Goal: Task Accomplishment & Management: Manage account settings

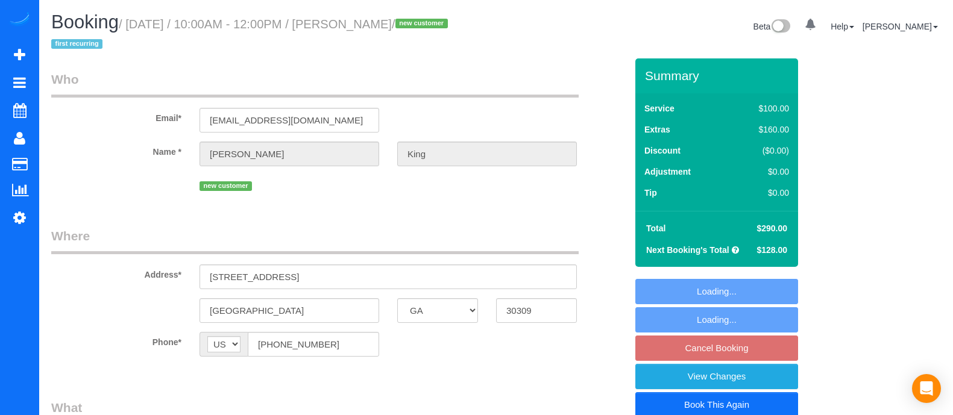
select select "GA"
select select "number:3"
select select "number:6"
select select "object:673"
select select "string:fspay-51b0f525-9a21-4967-a3a7-fca056715302"
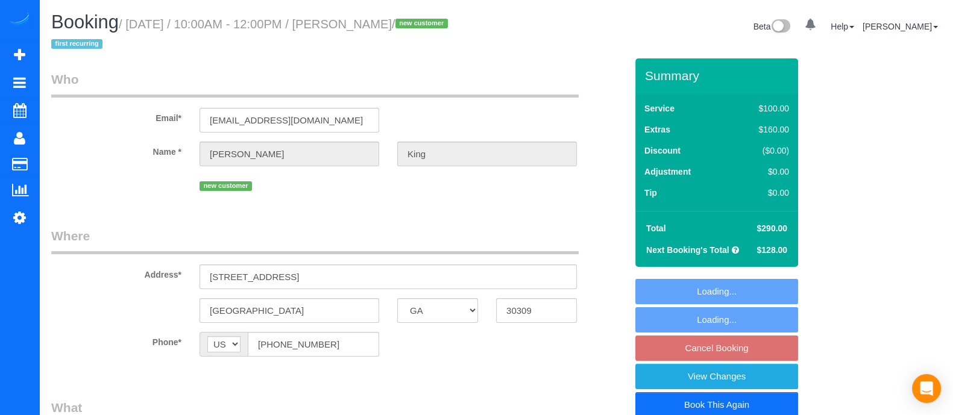
select select "spot2"
select select "object:773"
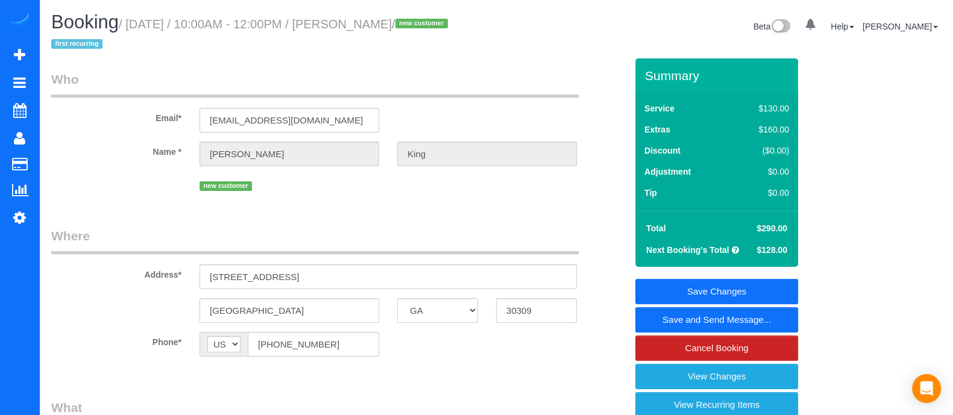
click at [746, 318] on link "Save and Send Message..." at bounding box center [716, 319] width 163 height 25
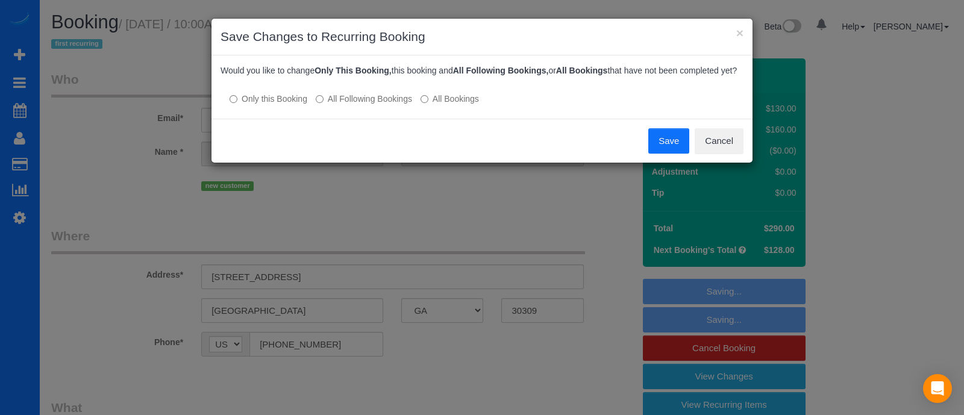
click at [668, 136] on button "Save" at bounding box center [669, 140] width 41 height 25
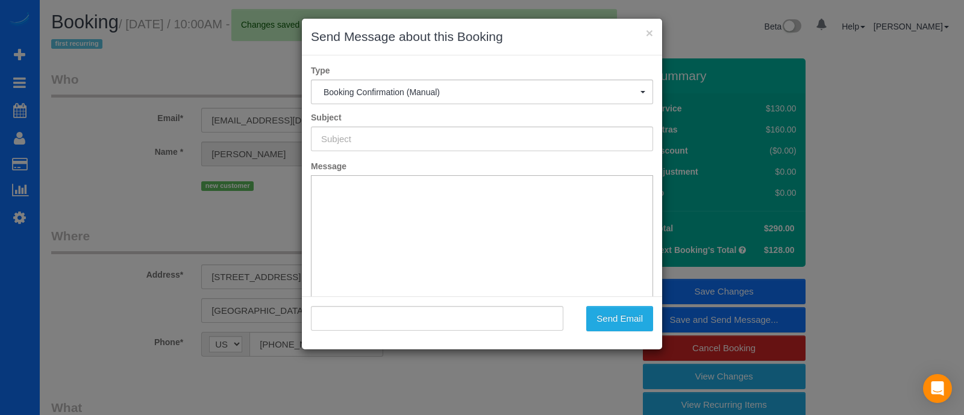
type input "Booking Confirmed!"
type input ""[PERSON_NAME]" <[EMAIL_ADDRESS][DOMAIN_NAME]>"
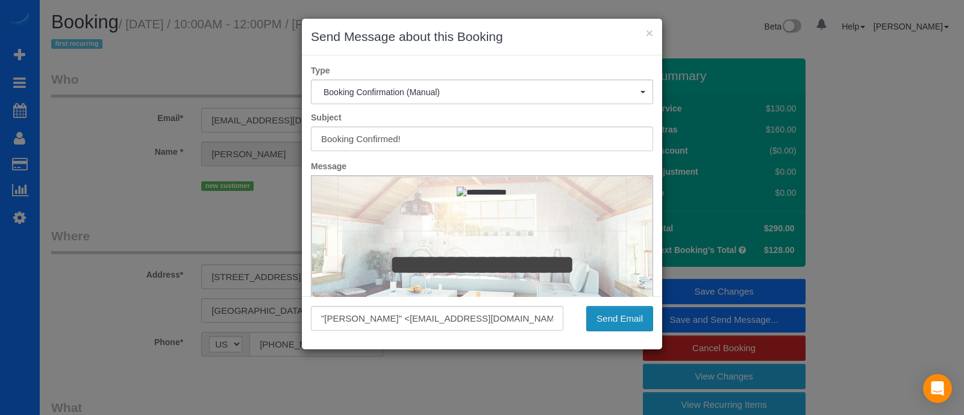
click at [607, 318] on button "Send Email" at bounding box center [619, 318] width 67 height 25
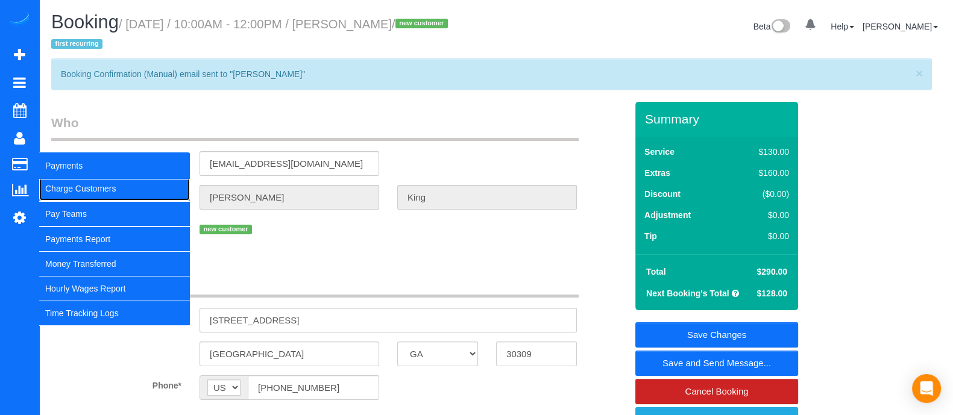
click at [60, 180] on link "Charge Customers" at bounding box center [114, 189] width 151 height 24
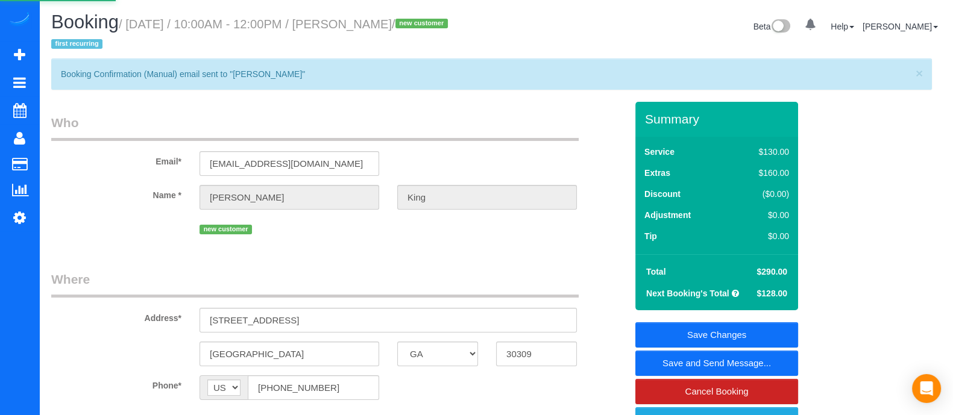
select select
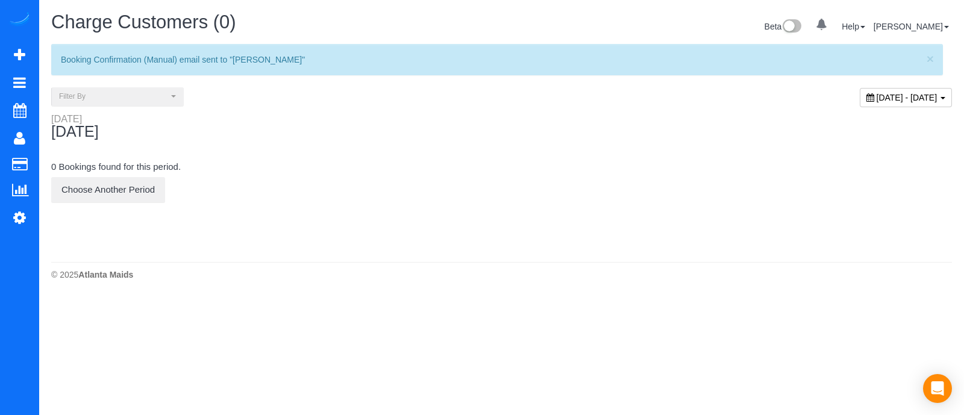
click at [937, 93] on span "[DATE] - [DATE]" at bounding box center [907, 98] width 61 height 10
type input "**********"
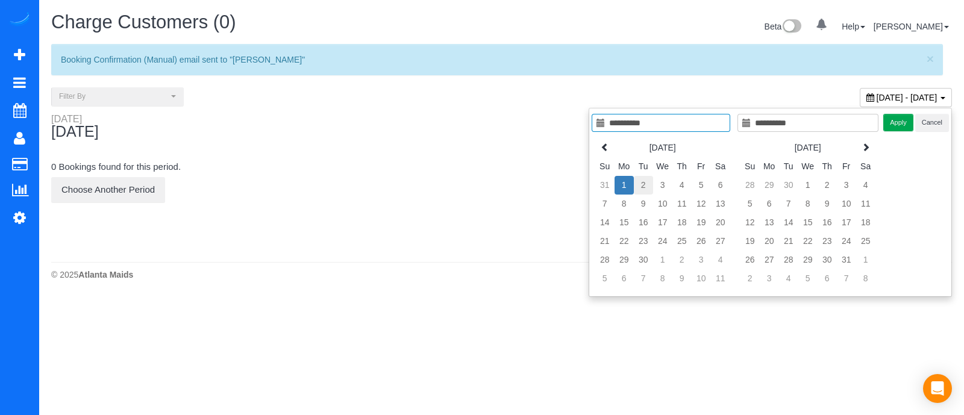
type input "**********"
click at [644, 176] on td "2" at bounding box center [643, 185] width 19 height 19
type input "**********"
click at [644, 176] on td "2" at bounding box center [643, 185] width 19 height 19
click at [900, 114] on button "Apply" at bounding box center [899, 122] width 30 height 17
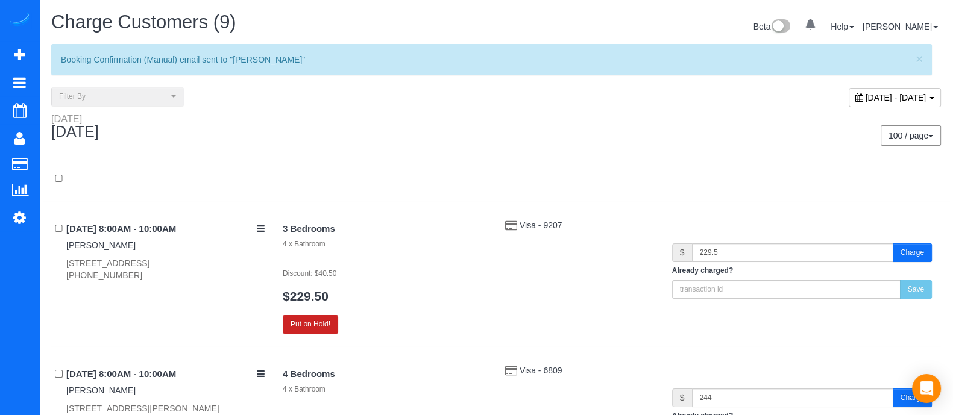
scroll to position [65, 0]
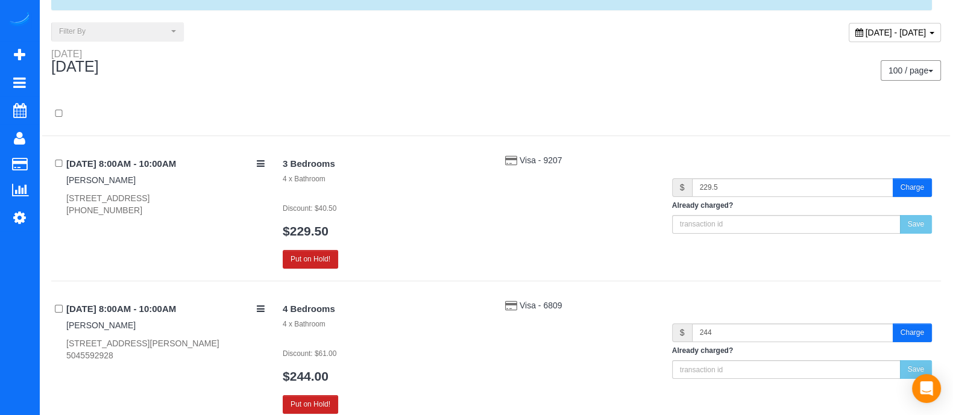
click at [319, 247] on div "3 Bedrooms 4 x Bathroom Discount: $40.50 $229.50 Put on Hold!" at bounding box center [385, 211] width 222 height 115
click at [330, 254] on button "Put on Hold!" at bounding box center [310, 259] width 55 height 19
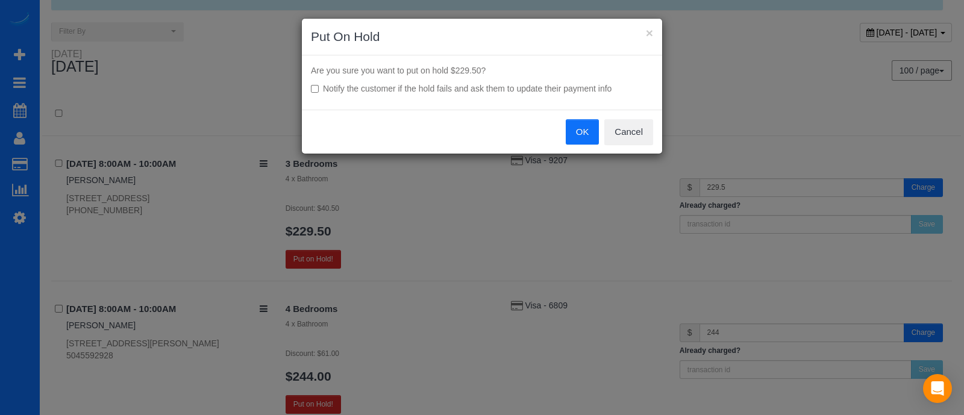
click at [570, 137] on button "OK" at bounding box center [583, 131] width 34 height 25
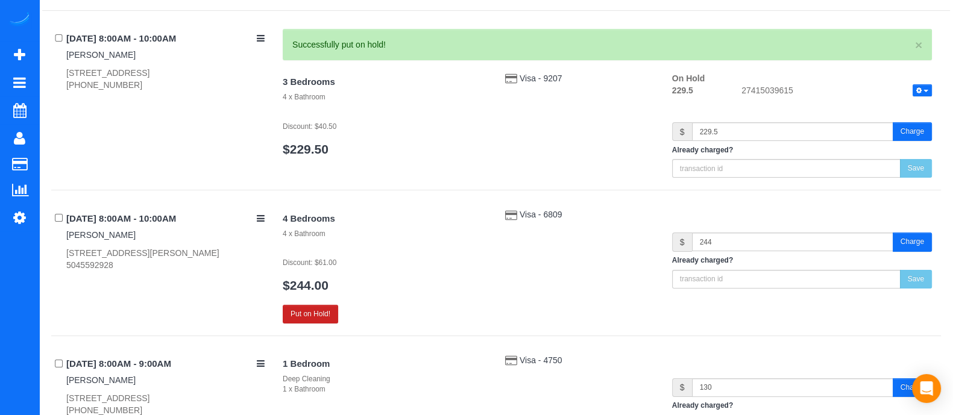
scroll to position [204, 0]
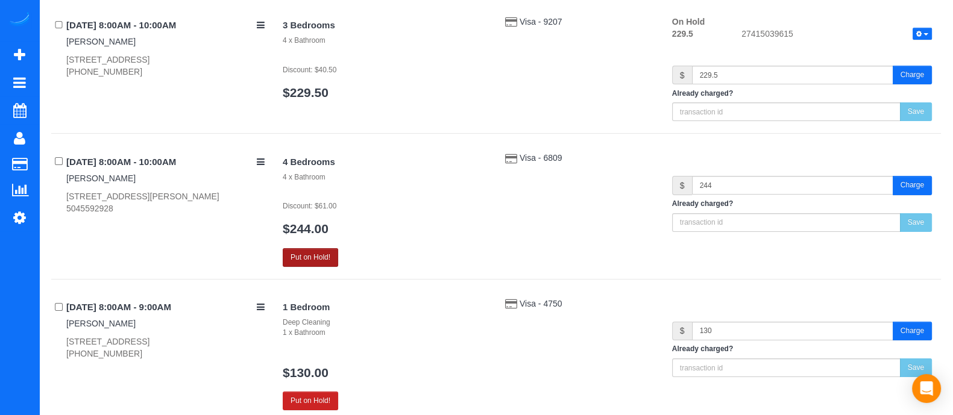
click at [310, 248] on button "Put on Hold!" at bounding box center [310, 257] width 55 height 19
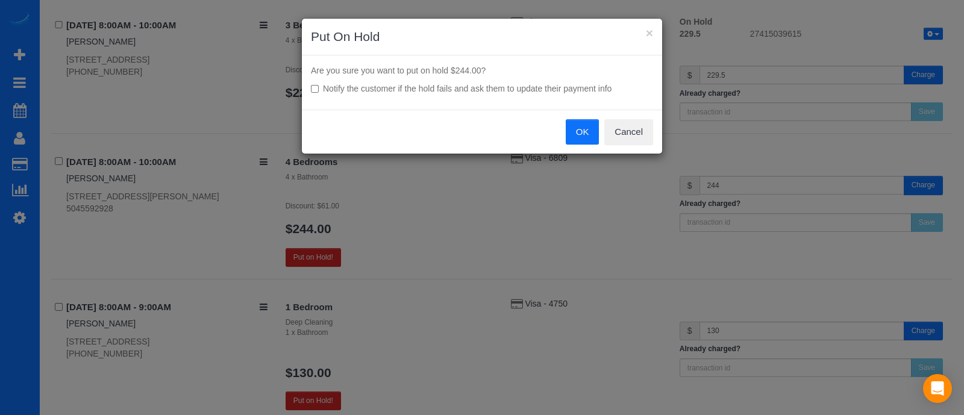
click at [594, 121] on button "OK" at bounding box center [583, 131] width 34 height 25
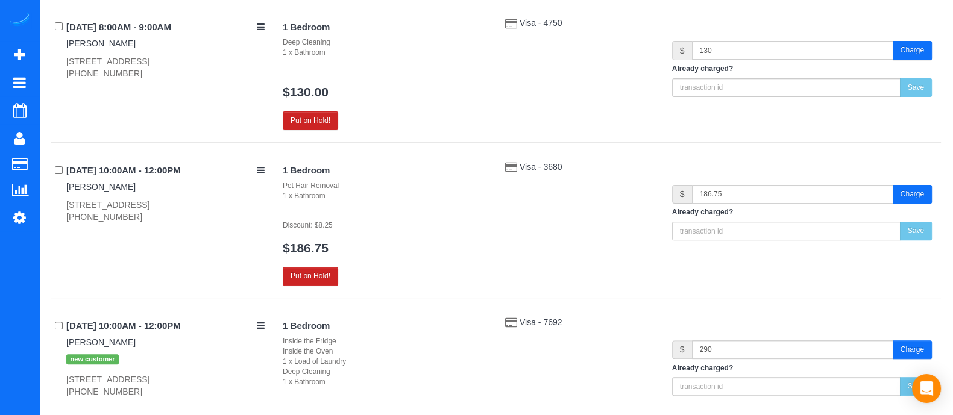
scroll to position [433, 0]
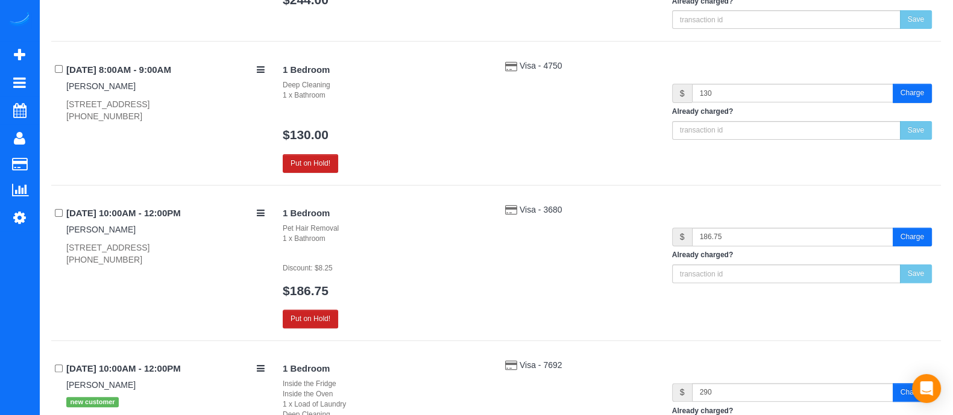
click at [296, 151] on div "1 Bedroom Deep Cleaning 1 x Bathroom $130.00 Put on Hold!" at bounding box center [385, 116] width 222 height 113
click at [331, 163] on button "Put on Hold!" at bounding box center [310, 163] width 55 height 19
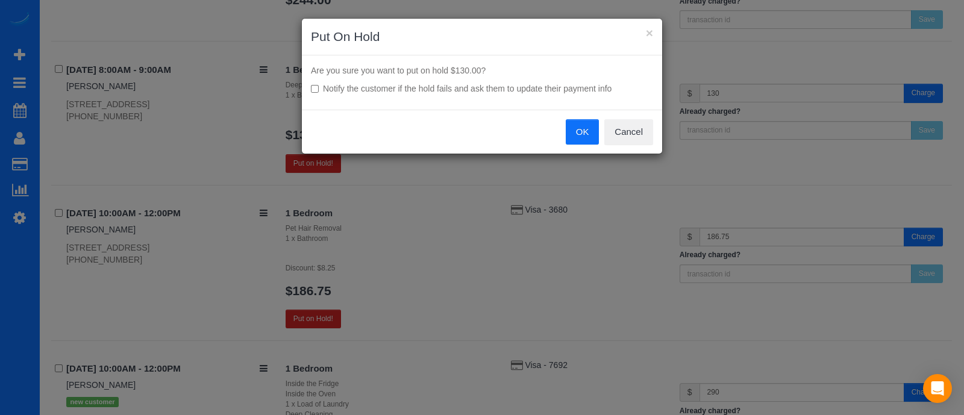
click at [581, 133] on button "OK" at bounding box center [583, 131] width 34 height 25
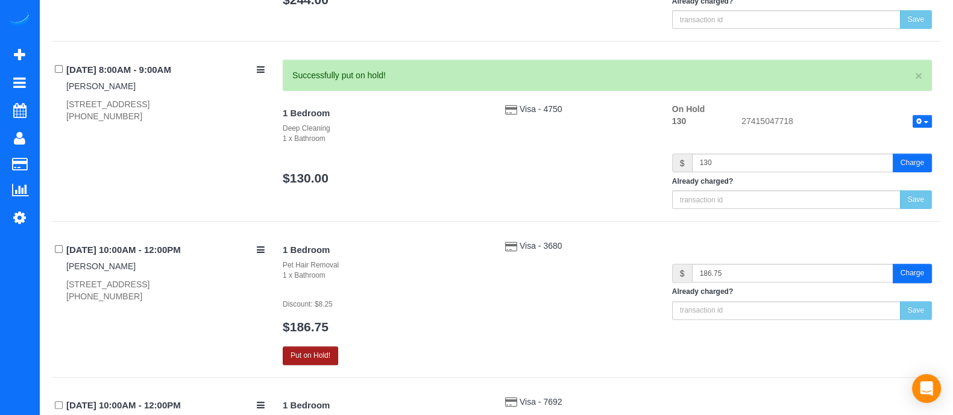
click at [323, 352] on button "Put on Hold!" at bounding box center [310, 356] width 55 height 19
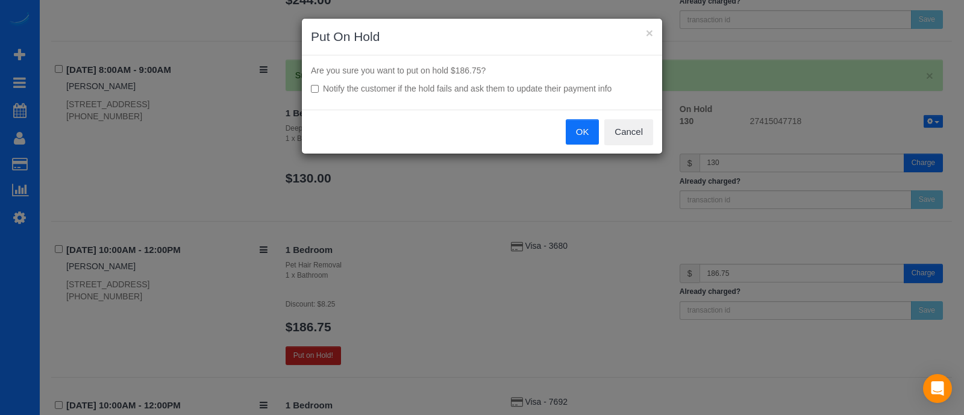
click at [588, 131] on button "OK" at bounding box center [583, 131] width 34 height 25
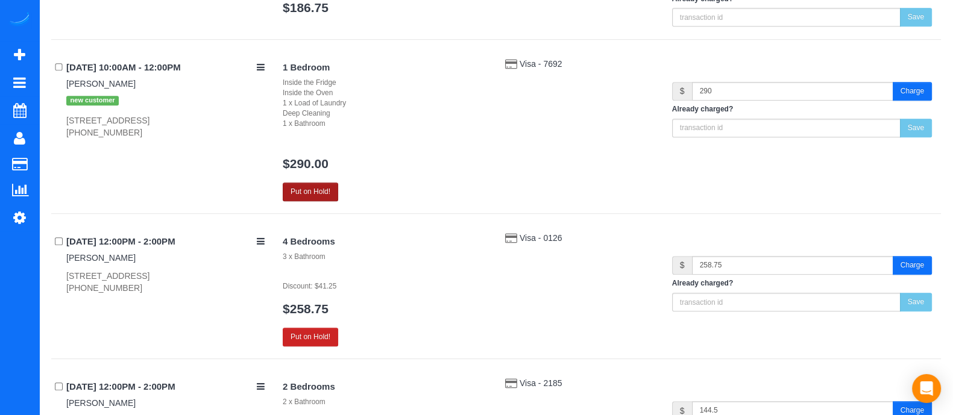
scroll to position [709, 0]
click at [301, 189] on button "Put on Hold!" at bounding box center [310, 192] width 55 height 19
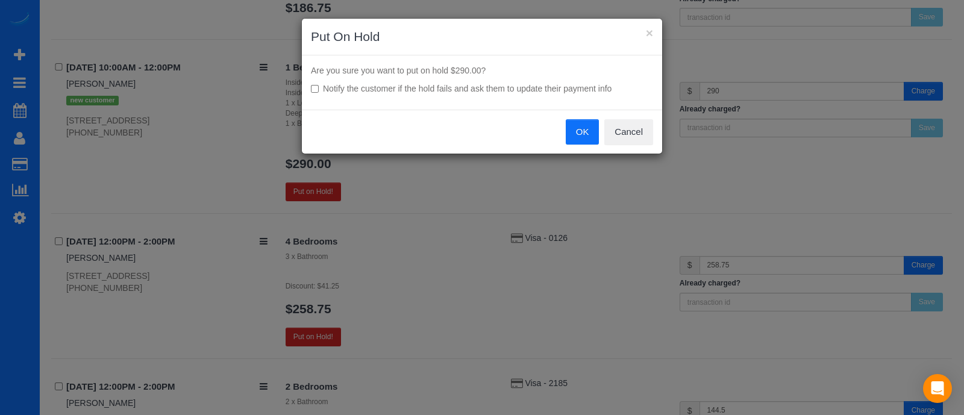
click at [579, 127] on button "OK" at bounding box center [583, 131] width 34 height 25
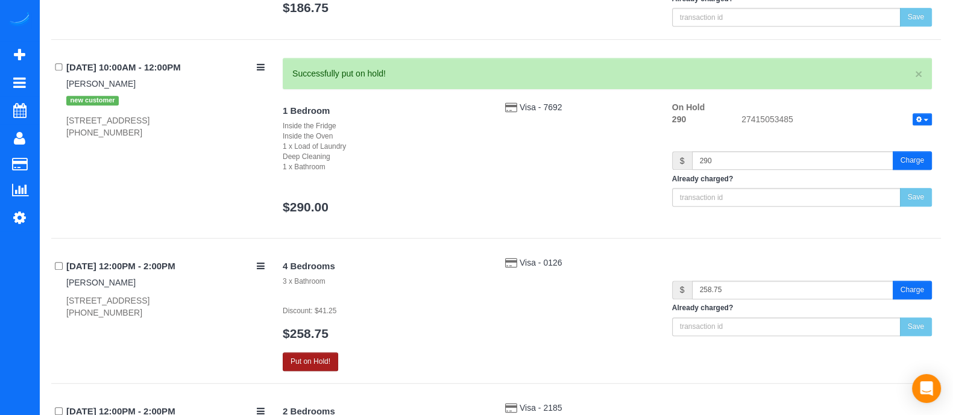
click at [328, 363] on button "Put on Hold!" at bounding box center [310, 362] width 55 height 19
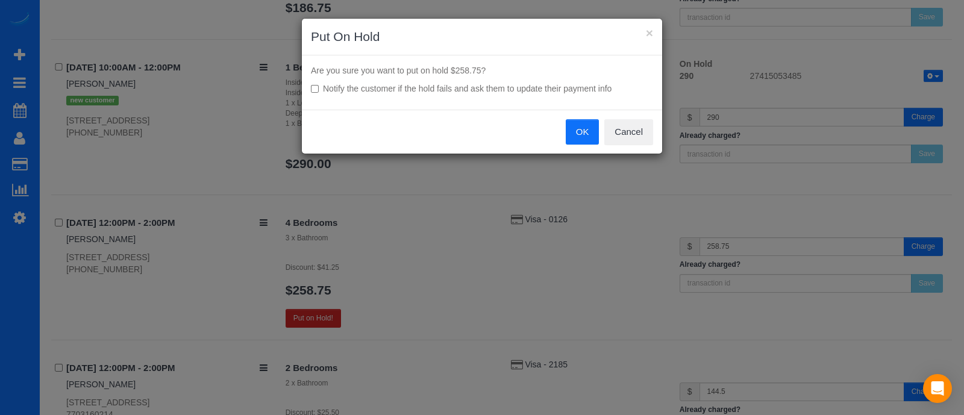
click at [585, 137] on button "OK" at bounding box center [583, 131] width 34 height 25
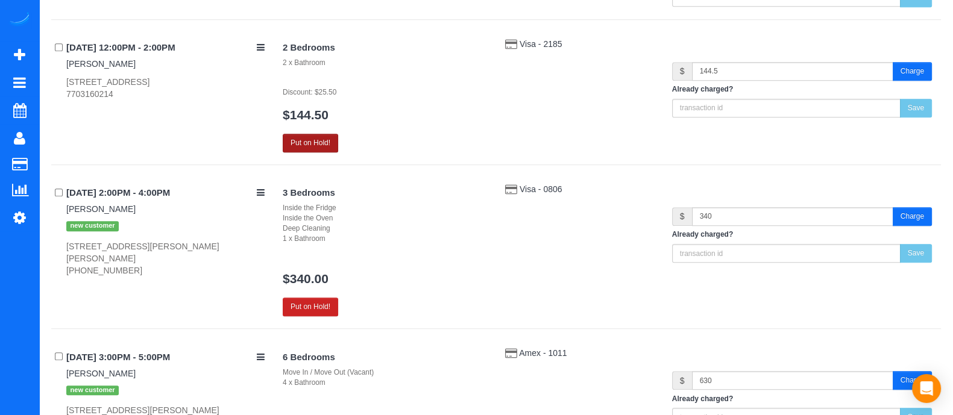
scroll to position [978, 0]
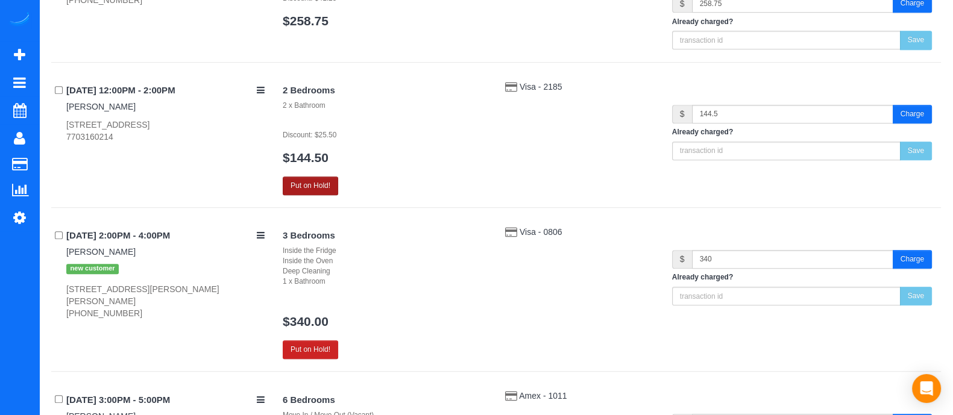
click at [306, 183] on button "Put on Hold!" at bounding box center [310, 186] width 55 height 19
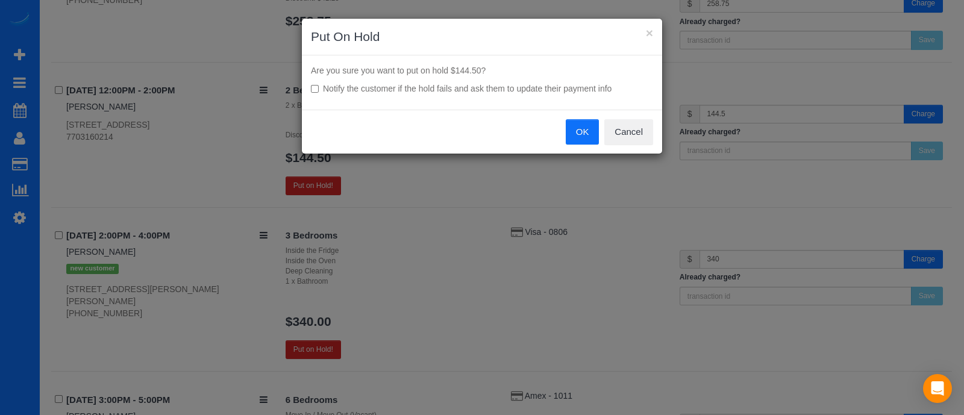
click at [574, 125] on button "OK" at bounding box center [583, 131] width 34 height 25
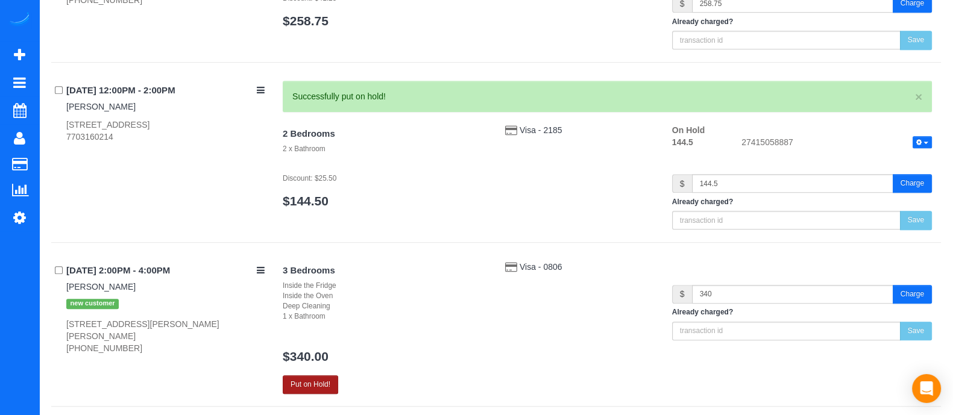
click at [321, 376] on button "Put on Hold!" at bounding box center [310, 385] width 55 height 19
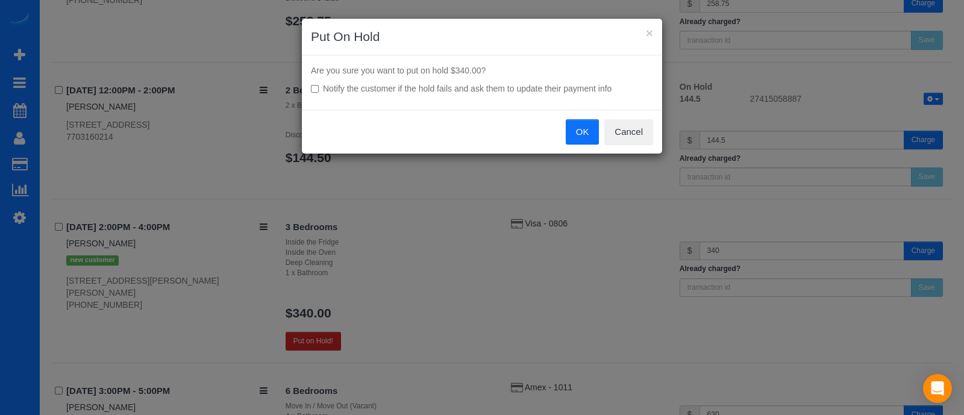
click at [581, 131] on button "OK" at bounding box center [583, 131] width 34 height 25
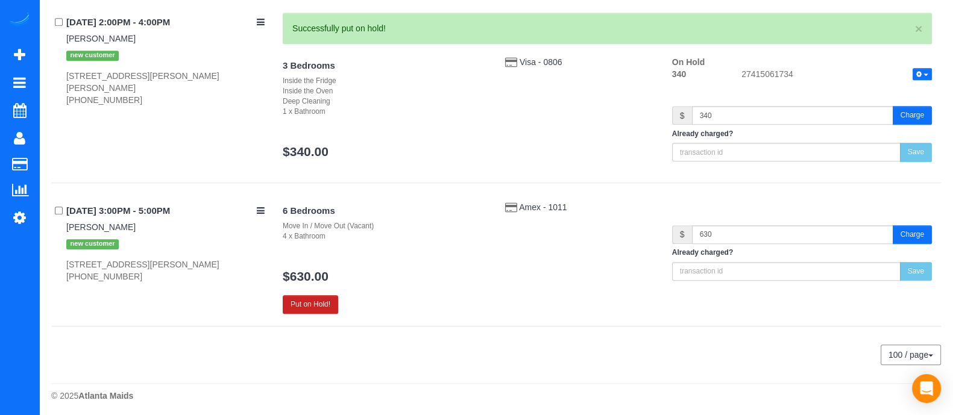
scroll to position [1140, 0]
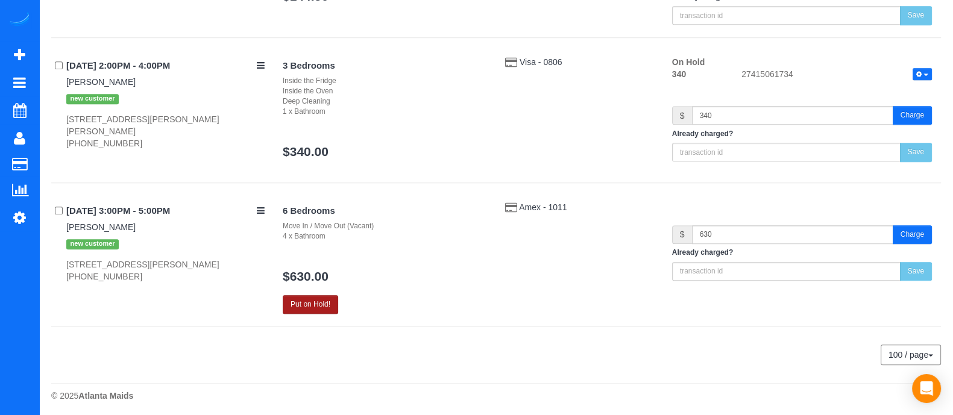
click at [315, 300] on button "Put on Hold!" at bounding box center [310, 304] width 55 height 19
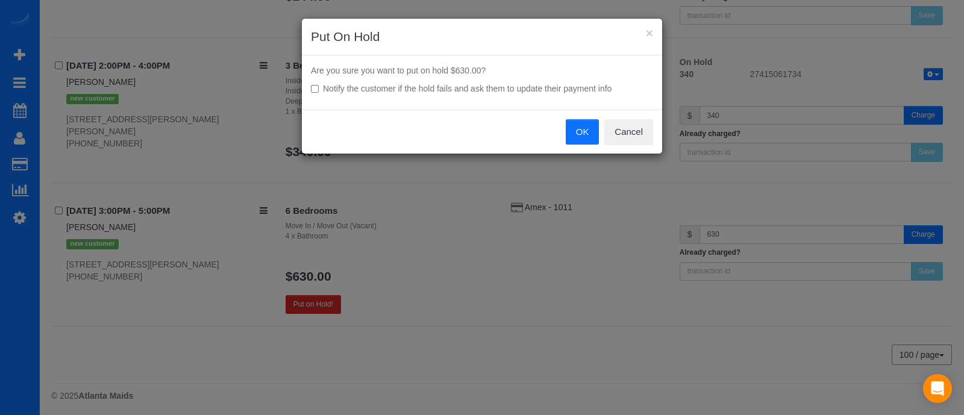
click at [586, 135] on button "OK" at bounding box center [583, 131] width 34 height 25
